Goal: Transaction & Acquisition: Purchase product/service

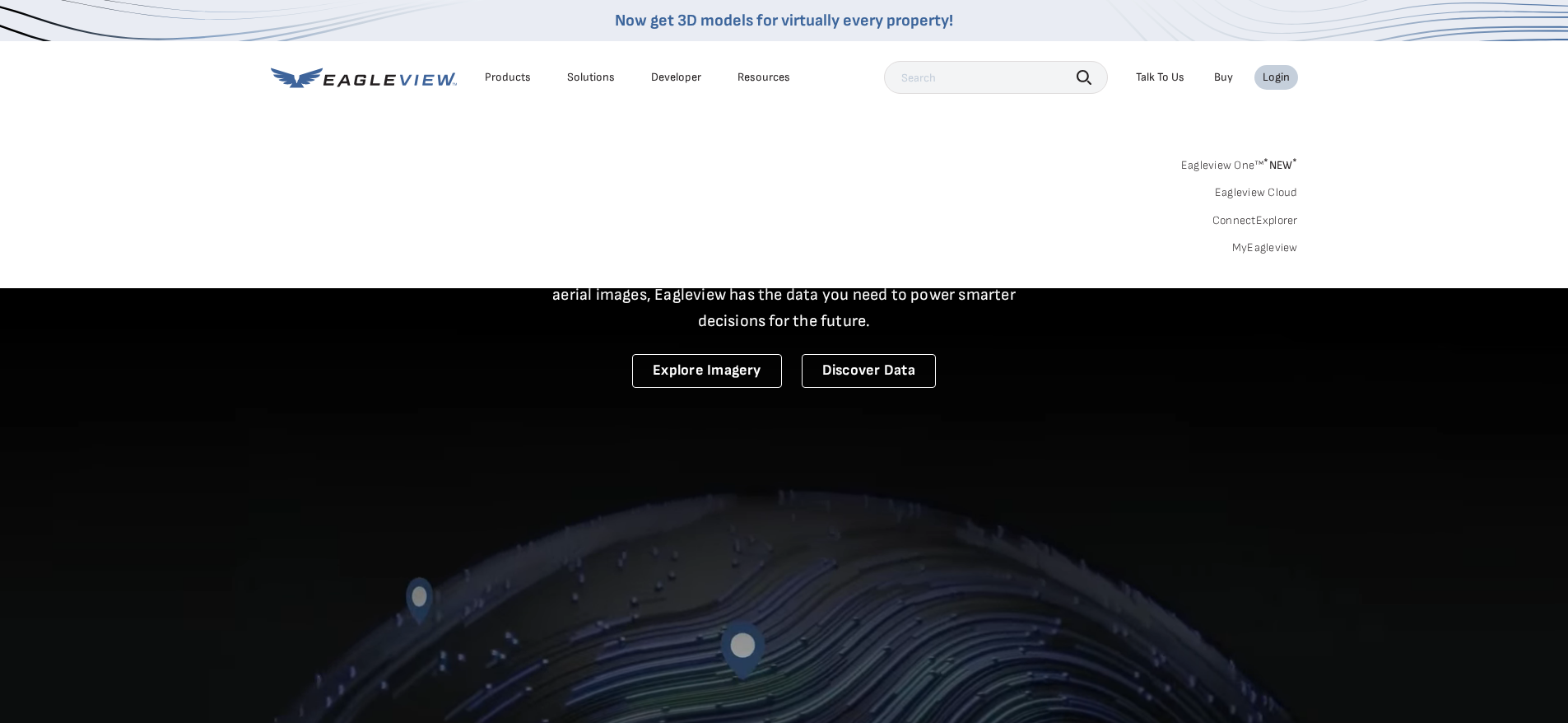
click at [1264, 242] on link "MyEagleview" at bounding box center [1265, 248] width 66 height 15
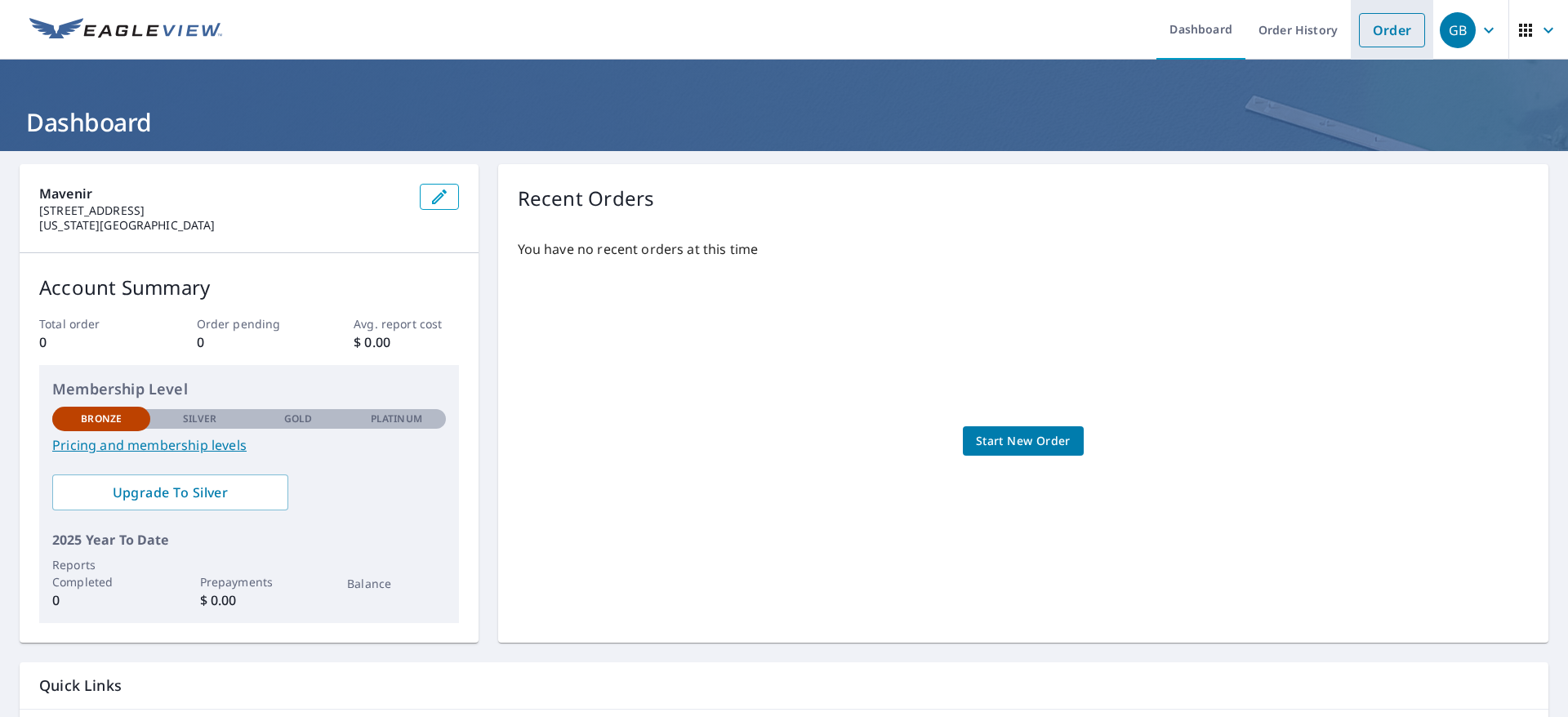
click at [1378, 21] on link "Order" at bounding box center [1391, 30] width 66 height 34
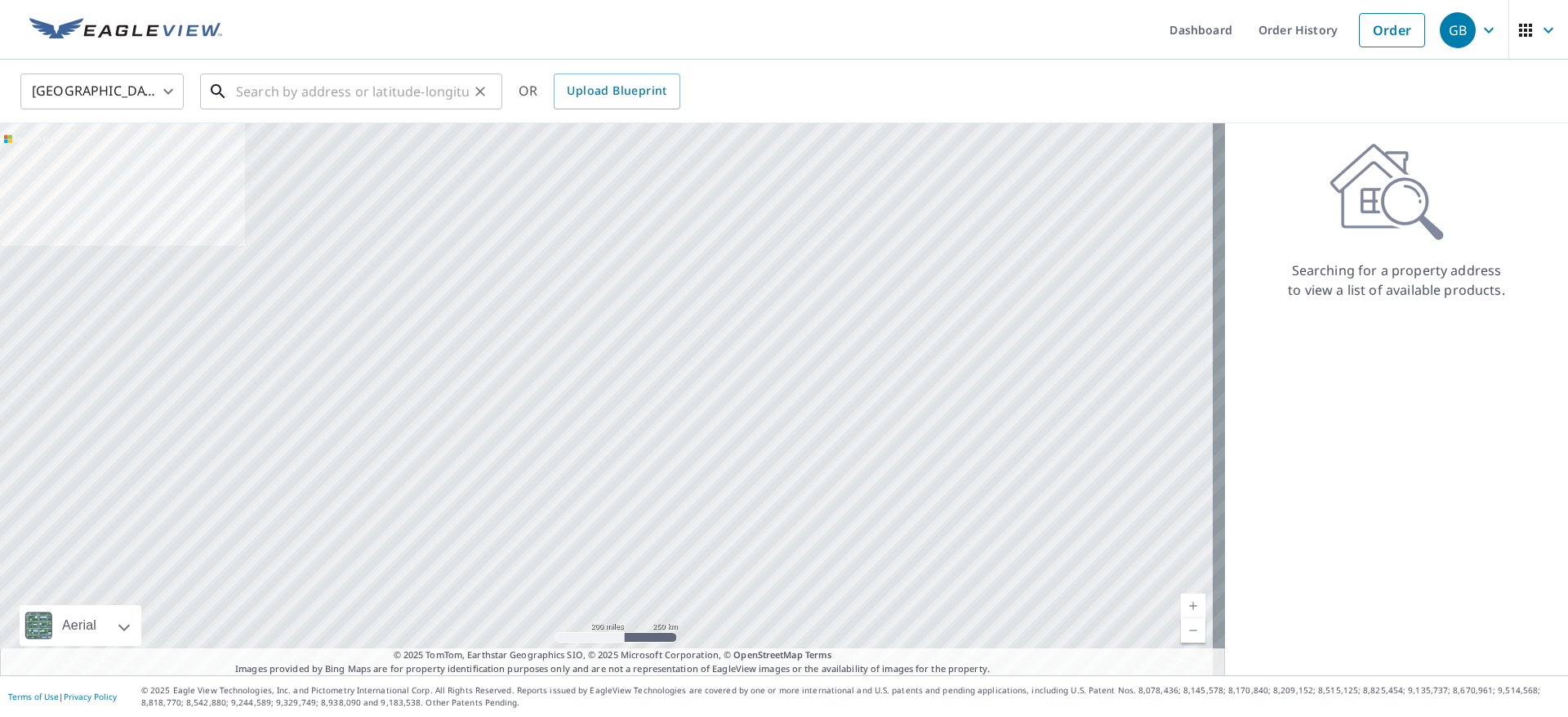
click at [379, 89] on input "text" at bounding box center [352, 91] width 232 height 46
click at [272, 95] on input "text" at bounding box center [352, 91] width 232 height 46
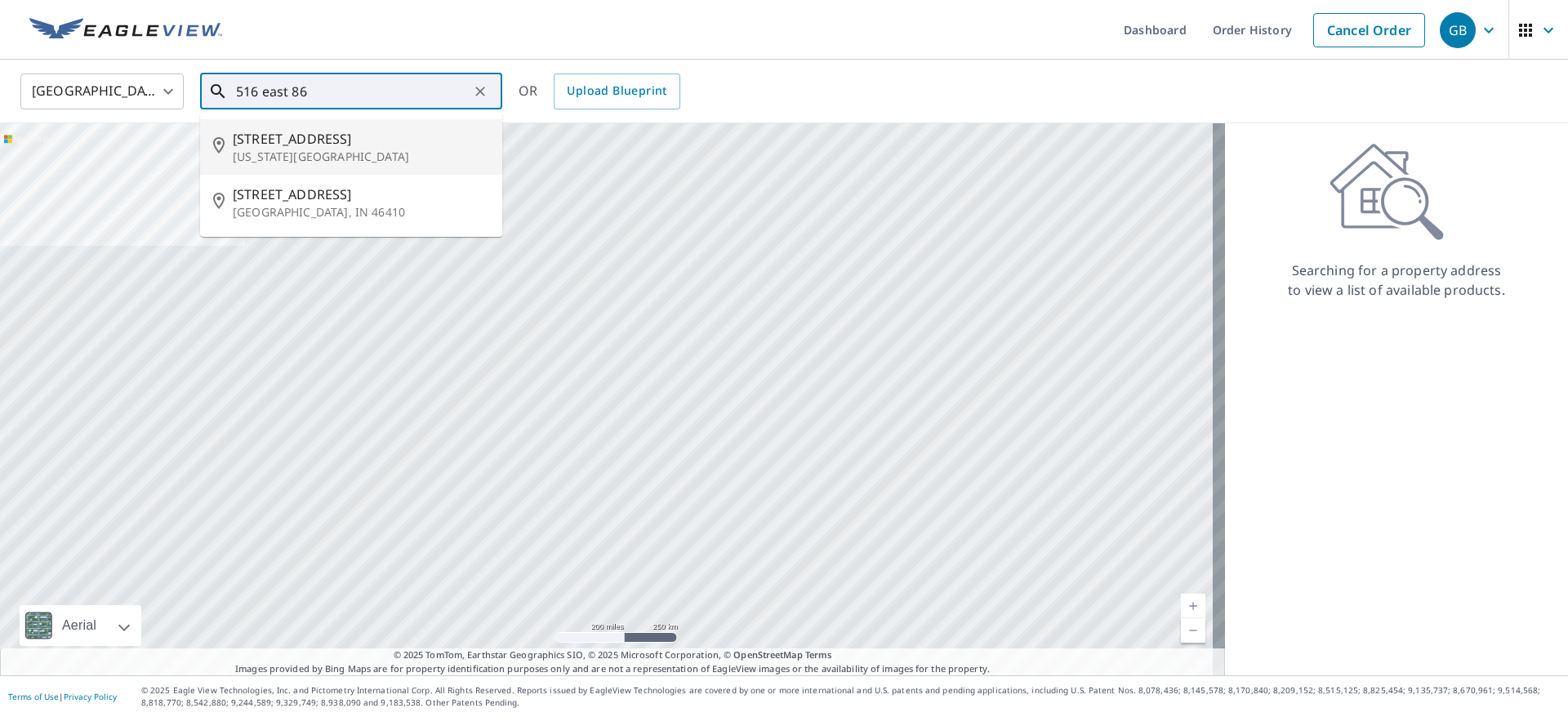
click at [303, 148] on p "New York, NY 10028" at bounding box center [361, 156] width 257 height 16
type input "516 E 86th St New York, NY 10028"
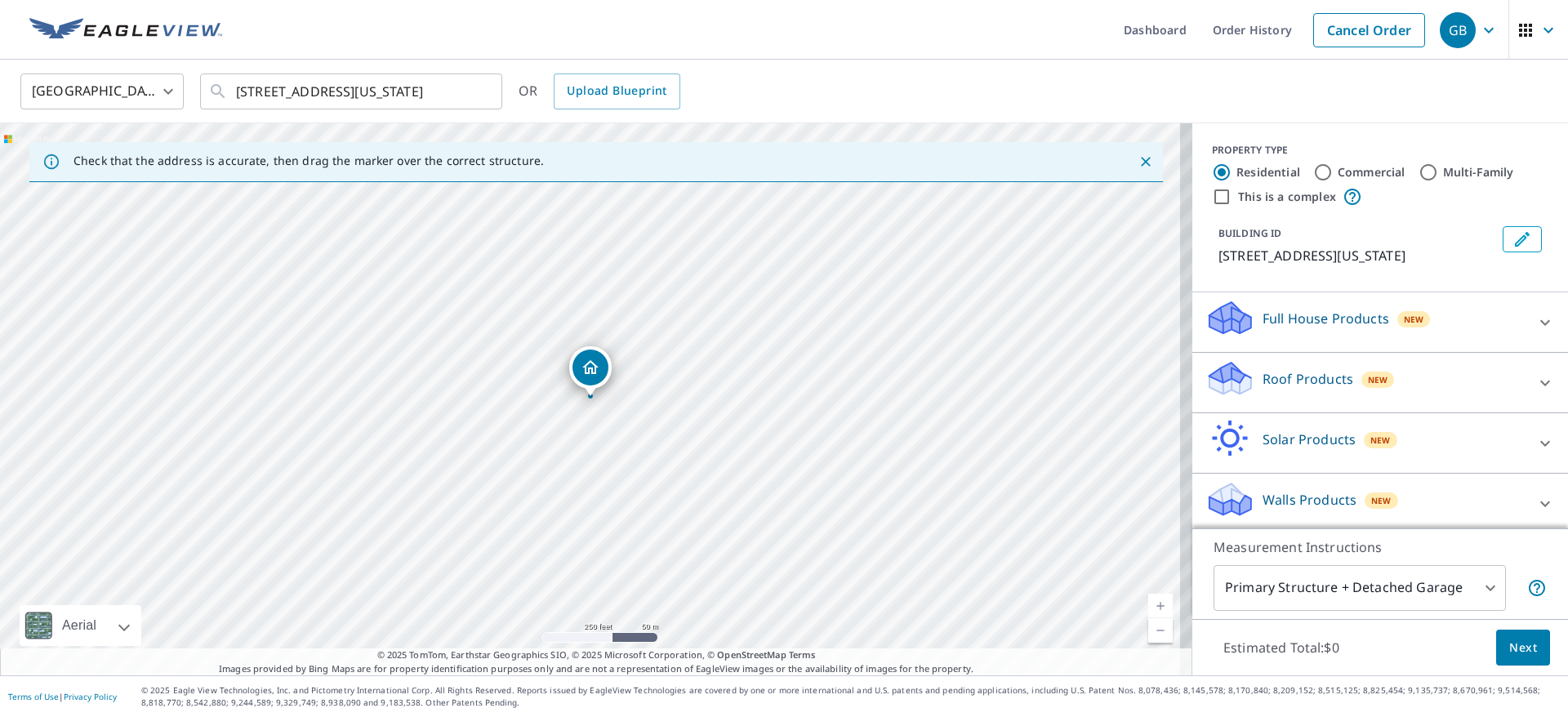
click at [1312, 324] on p "Full House Products" at bounding box center [1326, 318] width 127 height 20
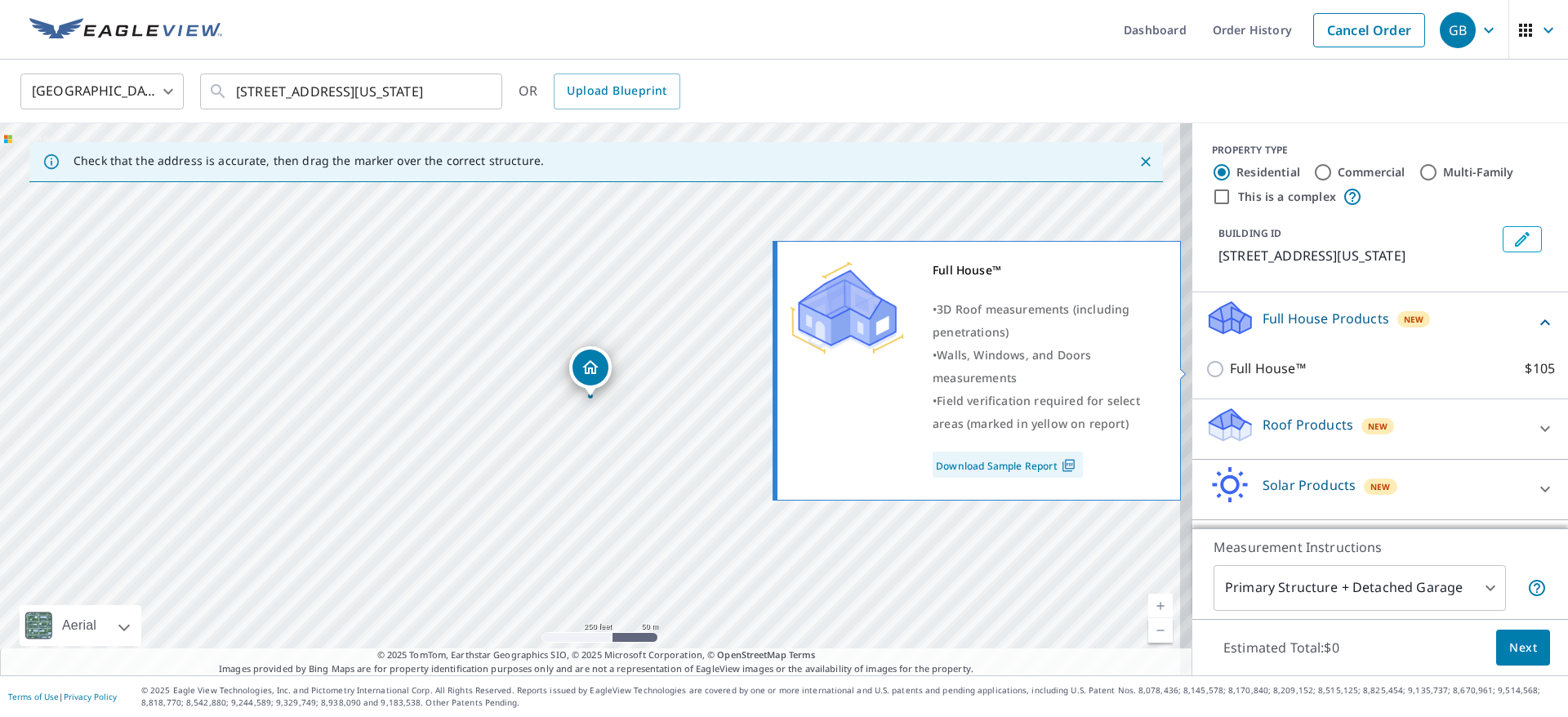
click at [1205, 373] on input "Full House™ $105" at bounding box center [1217, 369] width 24 height 20
checkbox input "true"
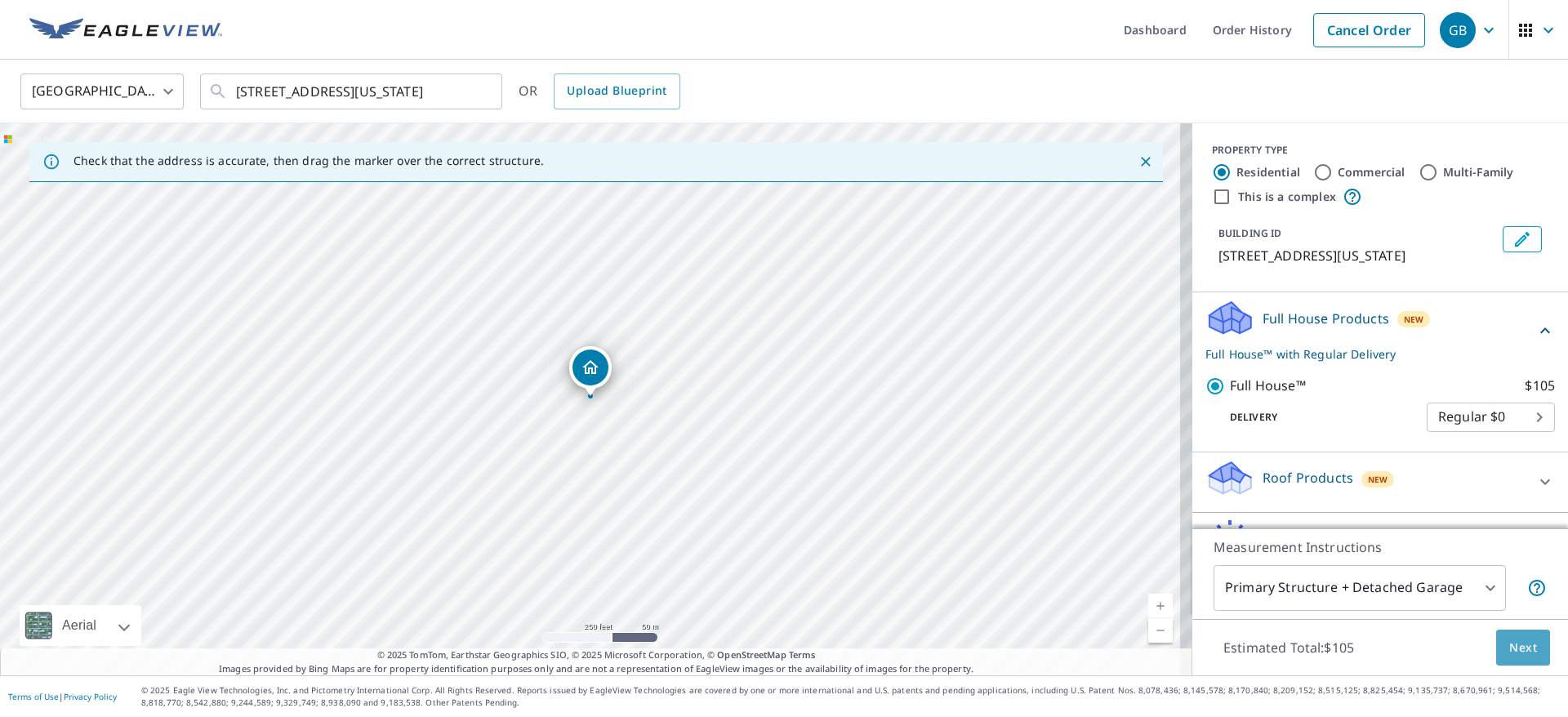
click at [1514, 651] on span "Next" at bounding box center [1523, 647] width 28 height 21
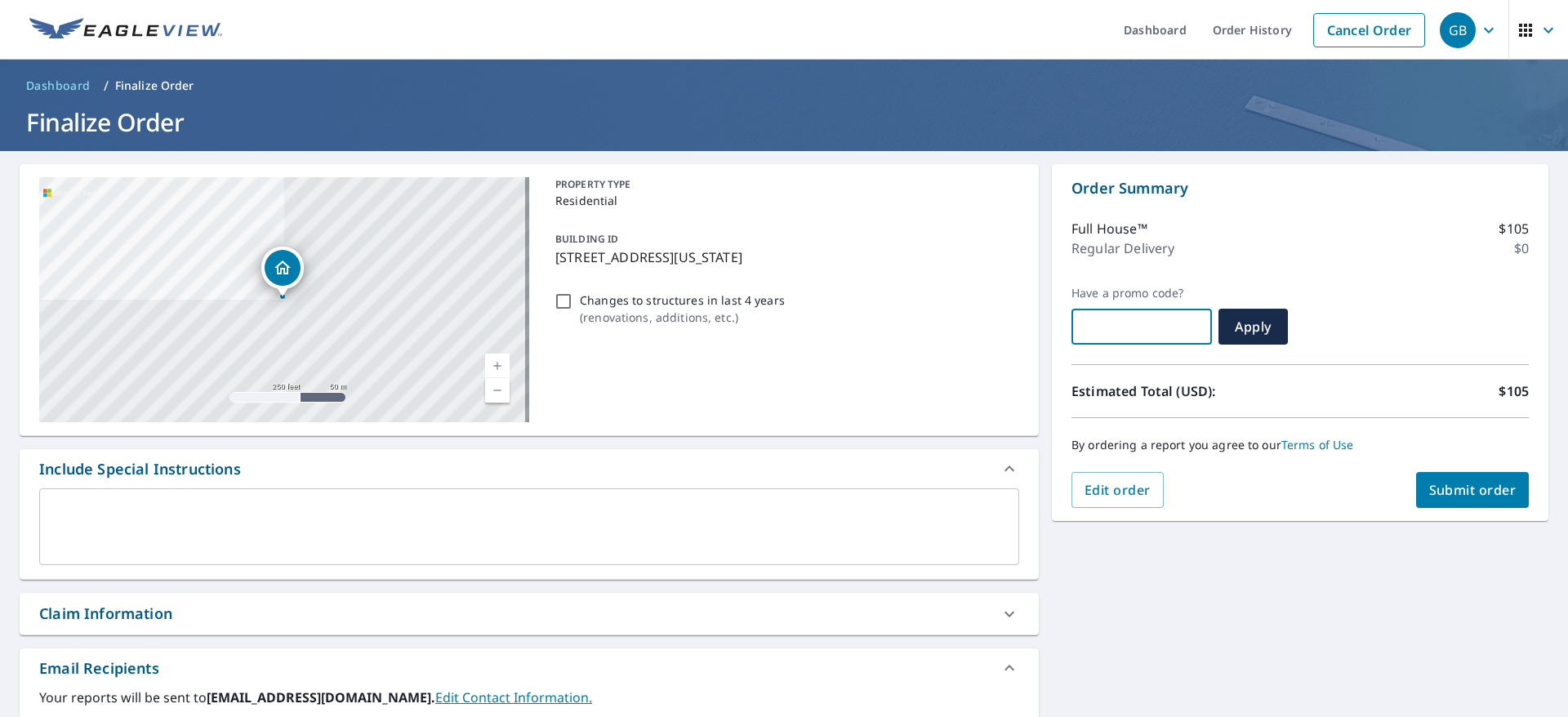
click at [1148, 335] on input "text" at bounding box center [1141, 326] width 140 height 46
paste input "CMPS-A8ADZ-5VYWE"
click at [1240, 328] on span "Apply" at bounding box center [1253, 326] width 43 height 18
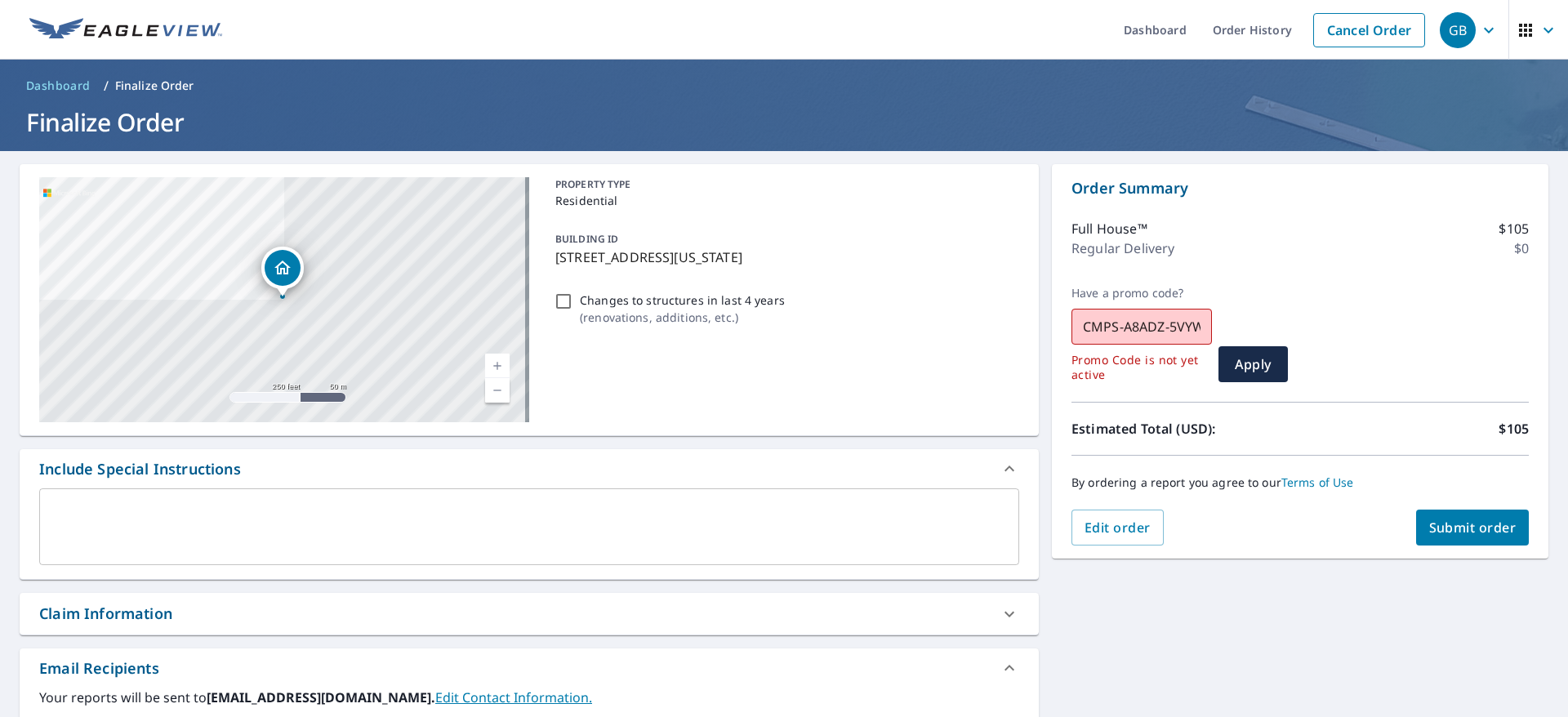
click at [1126, 332] on input "CMPS-A8ADZ-5VYWE" at bounding box center [1141, 326] width 140 height 46
paste input "1ZAMT-BKV8T"
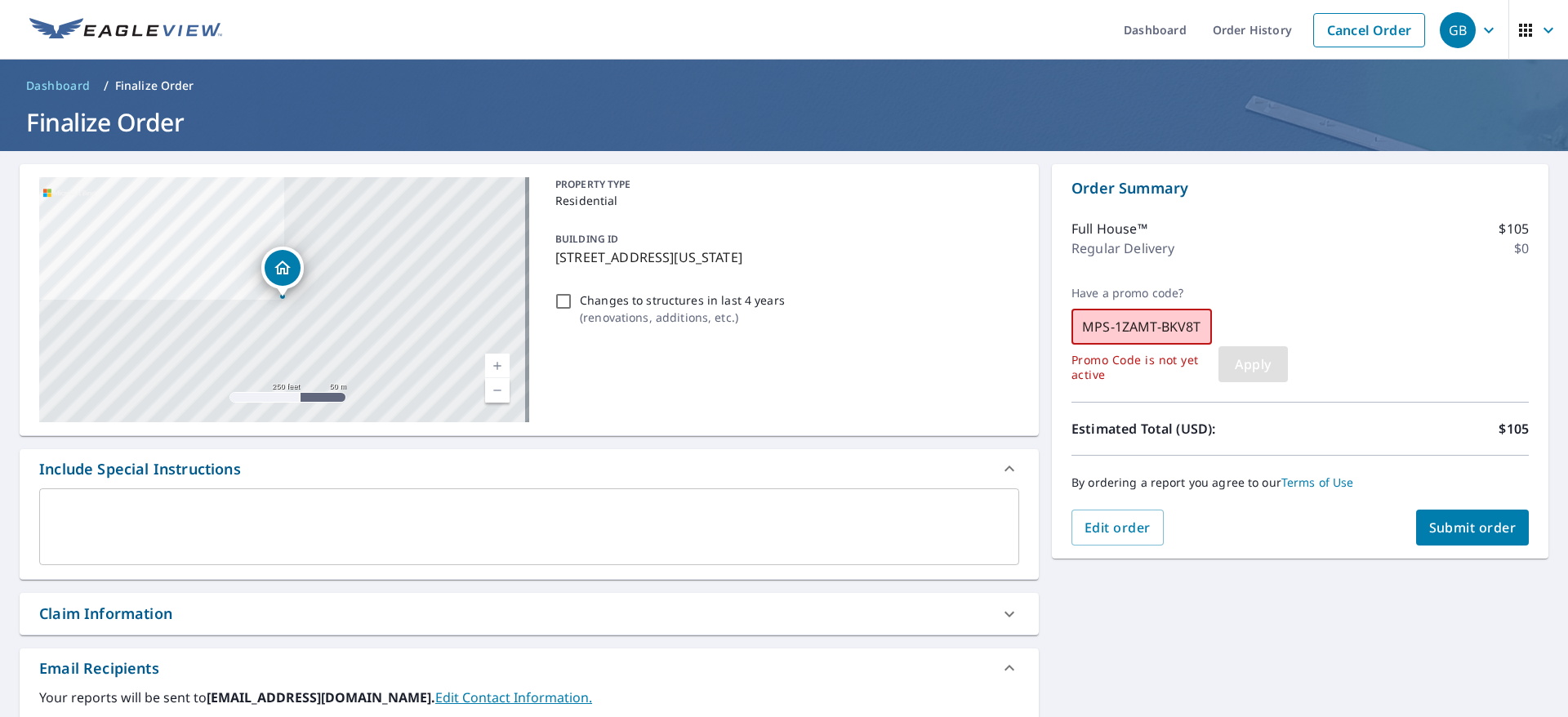
type input "CMPS-1ZAMT-BKV8T"
click at [1248, 362] on span "Apply" at bounding box center [1253, 364] width 43 height 18
